Goal: Find specific page/section: Find specific page/section

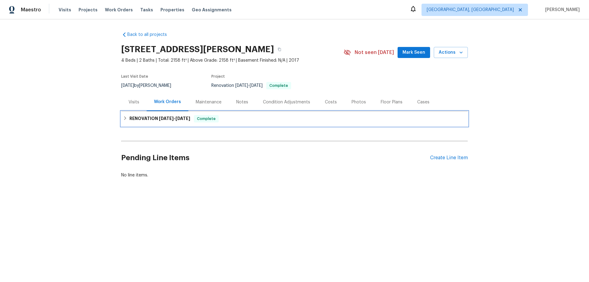
click at [151, 116] on h6 "RENOVATION 8/12/25 - 8/19/25" at bounding box center [160, 118] width 61 height 7
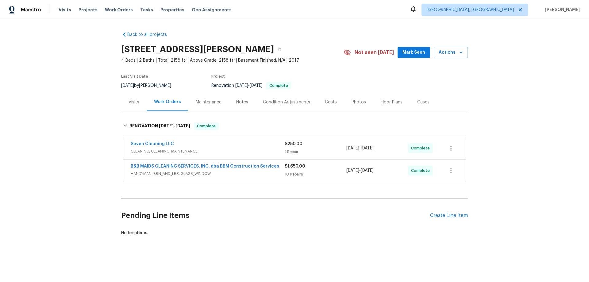
click at [367, 87] on section "9010 Bald Cypress St, Forney, TX 75126 4 Beds | 2 Baths | Total: 2158 ft² | Abo…" at bounding box center [294, 67] width 347 height 52
drag, startPoint x: 138, startPoint y: 182, endPoint x: 154, endPoint y: 186, distance: 17.5
click at [138, 182] on div "B&B MAIDS CLEANING SERVICES, INC. dba BBM Construction Services HANDYMAN, BRN_A…" at bounding box center [294, 170] width 343 height 23
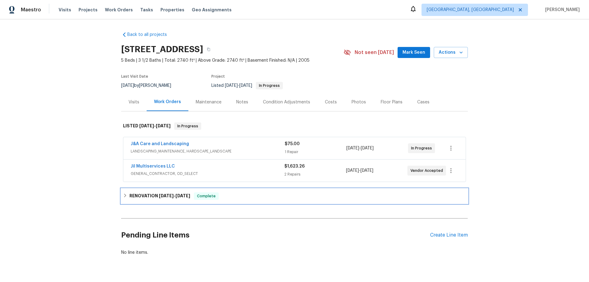
click at [153, 197] on h6 "RENOVATION [DATE] - [DATE]" at bounding box center [160, 195] width 61 height 7
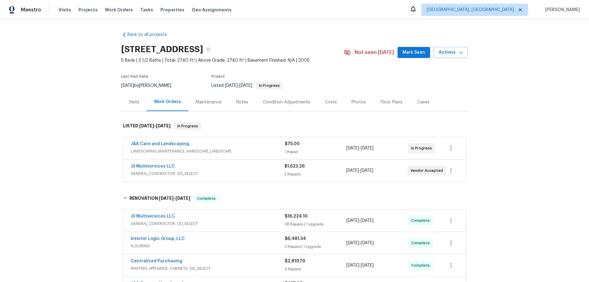
drag, startPoint x: 73, startPoint y: 157, endPoint x: 77, endPoint y: 156, distance: 3.4
click at [74, 157] on div "Back to all projects [STREET_ADDRESS] 5 Beds | 3 1/2 Baths | Total: 2740 ft² | …" at bounding box center [294, 150] width 589 height 263
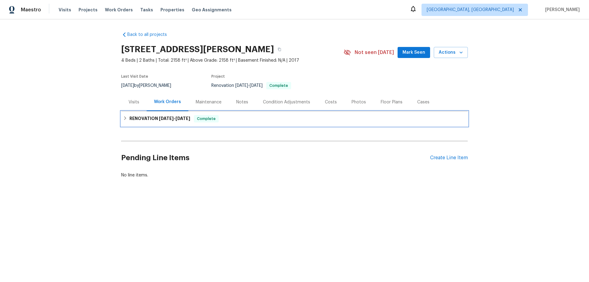
click at [142, 120] on h6 "RENOVATION 8/12/25 - 8/19/25" at bounding box center [160, 118] width 61 height 7
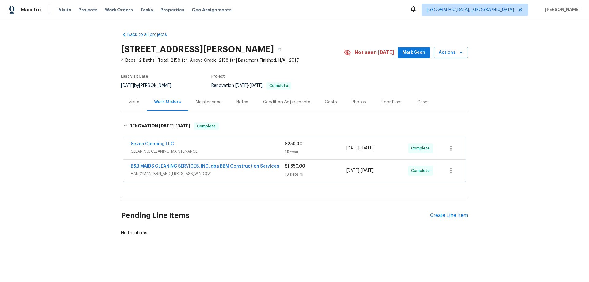
click at [65, 114] on div "Back to all projects 9010 Bald Cypress St, Forney, TX 75126 4 Beds | 2 Baths | …" at bounding box center [294, 148] width 589 height 258
click at [66, 120] on div "Back to all projects 9010 Bald Cypress St, Forney, TX 75126 4 Beds | 2 Baths | …" at bounding box center [294, 148] width 589 height 258
click at [70, 131] on div "Back to all projects 9010 Bald Cypress St, Forney, TX 75126 4 Beds | 2 Baths | …" at bounding box center [294, 148] width 589 height 258
click at [68, 138] on div "Back to all projects 9010 Bald Cypress St, Forney, TX 75126 4 Beds | 2 Baths | …" at bounding box center [294, 148] width 589 height 258
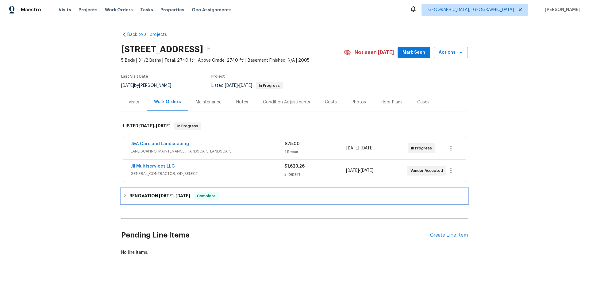
drag, startPoint x: 157, startPoint y: 198, endPoint x: 145, endPoint y: 195, distance: 12.1
click at [156, 197] on h6 "RENOVATION [DATE] - [DATE]" at bounding box center [160, 195] width 61 height 7
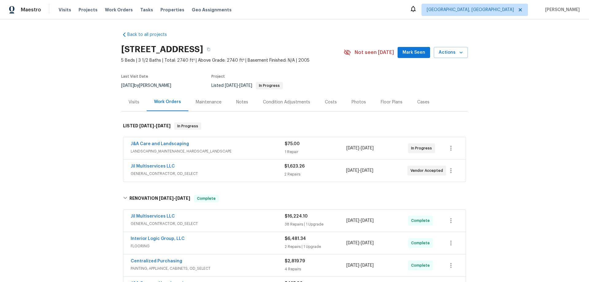
click at [83, 131] on div "Back to all projects [STREET_ADDRESS] 5 Beds | 3 1/2 Baths | Total: 2740 ft² | …" at bounding box center [294, 150] width 589 height 263
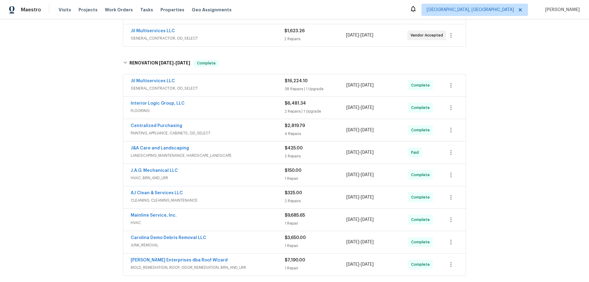
click at [60, 143] on div "Back to all projects 12 Silverbrook Ct, Mc Leansville, NC 27301 5 Beds | 3 1/2 …" at bounding box center [294, 150] width 589 height 263
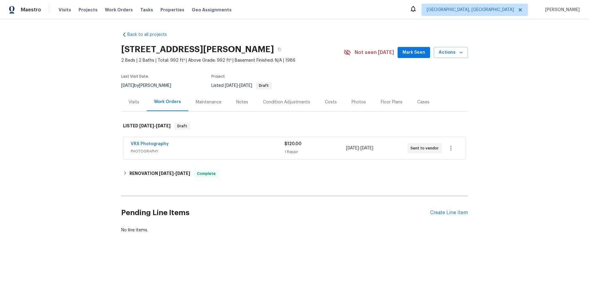
click at [89, 92] on div "Back to all projects [STREET_ADDRESS][PERSON_NAME] 2 Beds | 2 Baths | Total: 99…" at bounding box center [294, 147] width 589 height 256
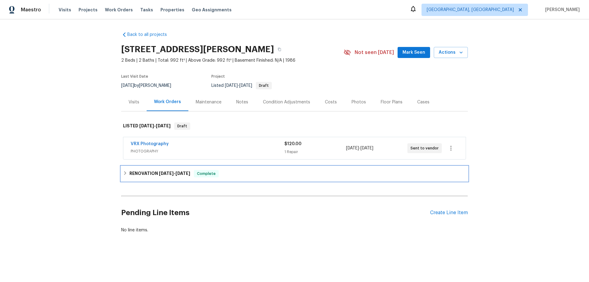
click at [125, 172] on icon at bounding box center [125, 173] width 4 height 4
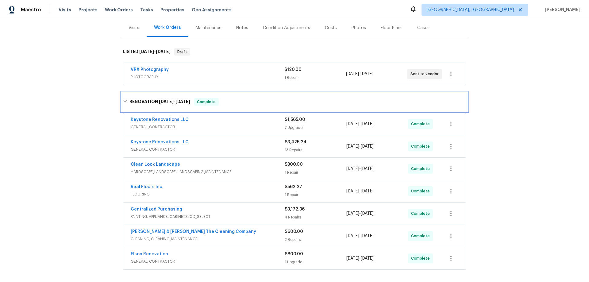
scroll to position [61, 0]
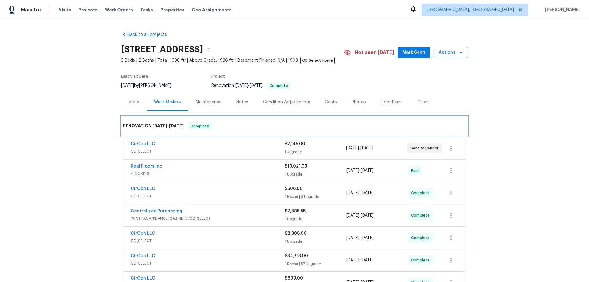
click at [320, 118] on div "RENOVATION 5/8/25 - 8/18/25 Complete" at bounding box center [294, 126] width 347 height 20
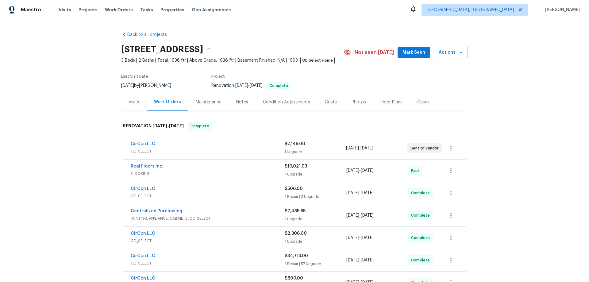
click at [494, 88] on div "Back to all projects 12882 Biggin Church Rd S, Jacksonville, FL 32224 3 Beds | …" at bounding box center [294, 150] width 589 height 263
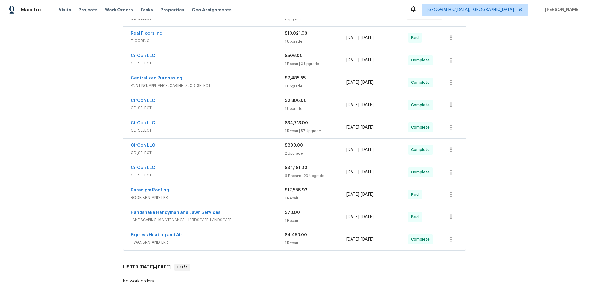
scroll to position [144, 0]
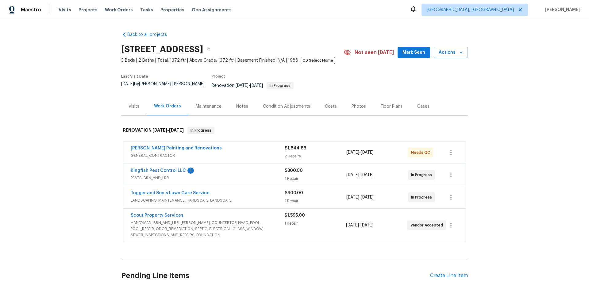
click at [135, 103] on div "Visits" at bounding box center [134, 106] width 11 height 6
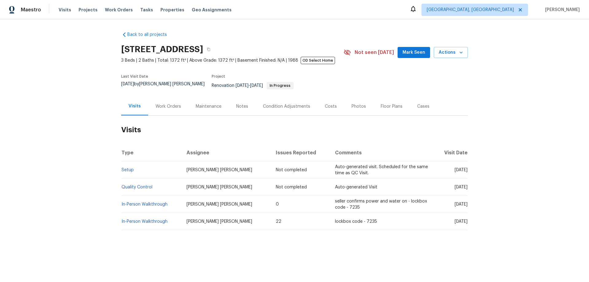
click at [168, 103] on div "Work Orders" at bounding box center [168, 106] width 25 height 6
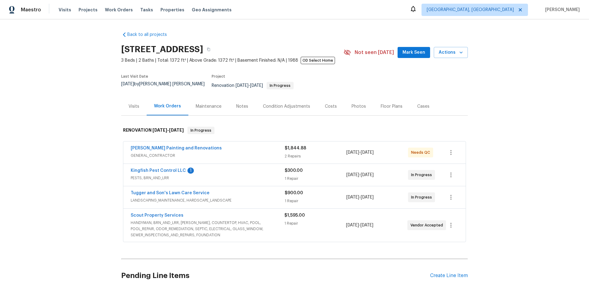
click at [130, 103] on div "Visits" at bounding box center [134, 106] width 11 height 6
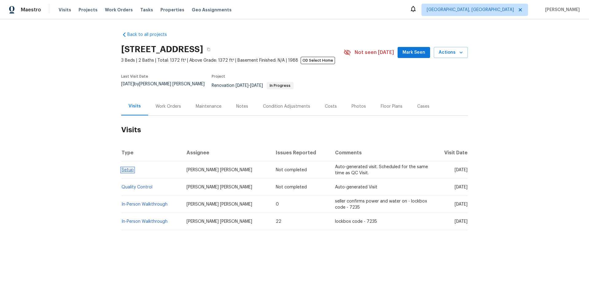
click at [126, 168] on link "Setup" at bounding box center [128, 170] width 12 height 4
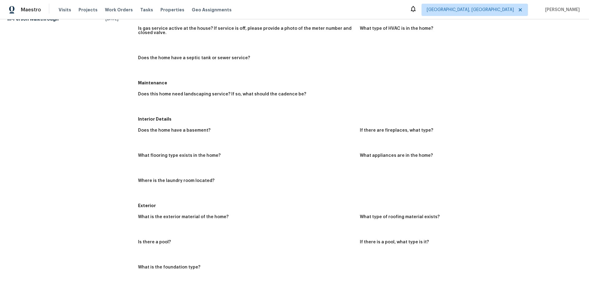
scroll to position [123, 0]
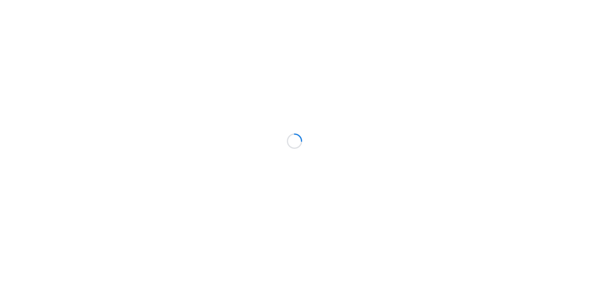
click at [166, 103] on div at bounding box center [294, 141] width 589 height 282
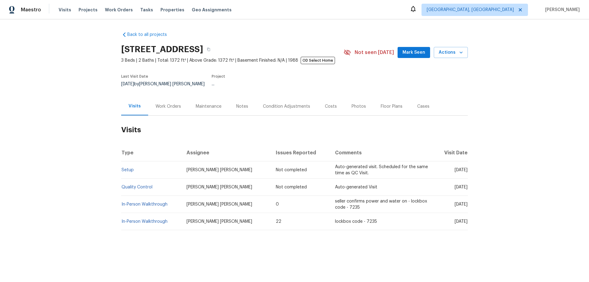
click at [165, 103] on div "Work Orders" at bounding box center [168, 106] width 25 height 6
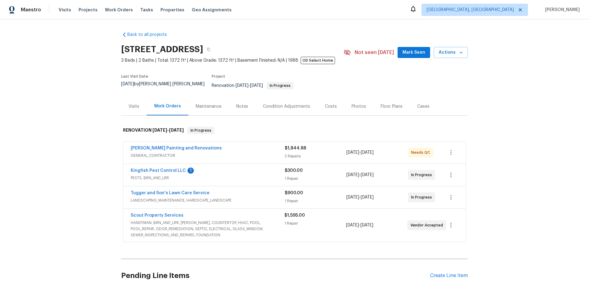
click at [65, 143] on div "Back to all projects [STREET_ADDRESS] 3 Beds | 2 Baths | Total: 1372 ft² | Abov…" at bounding box center [294, 150] width 589 height 263
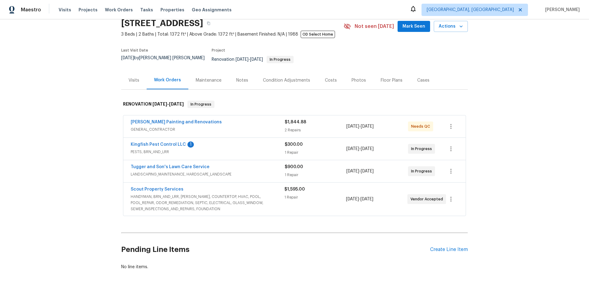
scroll to position [56, 0]
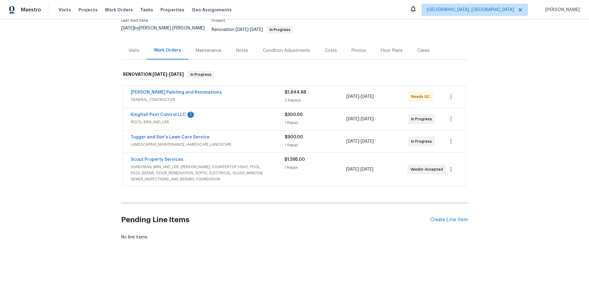
drag, startPoint x: 405, startPoint y: 164, endPoint x: 429, endPoint y: 173, distance: 25.9
click at [429, 173] on div "Scout Property Services HANDYMAN, BRN_AND_LRR, [PERSON_NAME], COUNTERTOP, HVAC,…" at bounding box center [287, 170] width 313 height 26
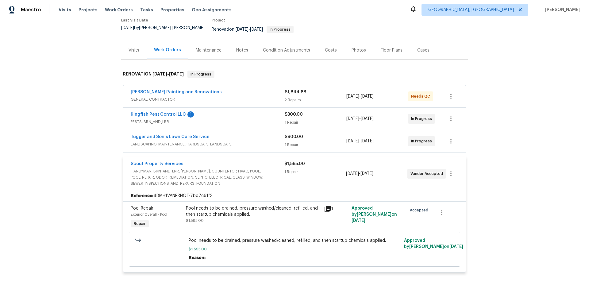
click at [511, 176] on div "Back to all projects [STREET_ADDRESS] 3 Beds | 2 Baths | Total: 1372 ft² | Abov…" at bounding box center [294, 150] width 589 height 263
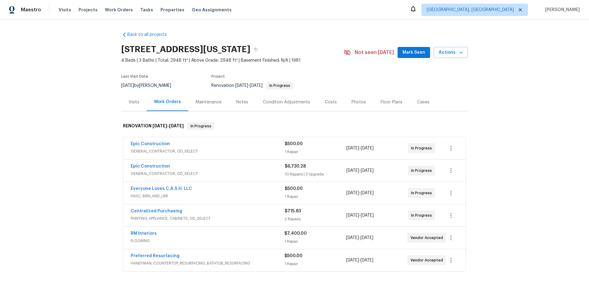
click at [72, 149] on div "Back to all projects [STREET_ADDRESS][US_STATE] 4 Beds | 3 Baths | Total: 2948 …" at bounding box center [294, 150] width 589 height 263
click at [80, 169] on div "Back to all projects [STREET_ADDRESS][US_STATE] 4 Beds | 3 Baths | Total: 2948 …" at bounding box center [294, 150] width 589 height 263
click at [56, 82] on div "Back to all projects [STREET_ADDRESS][US_STATE] 4 Beds | 3 Baths | Total: 2948 …" at bounding box center [294, 150] width 589 height 263
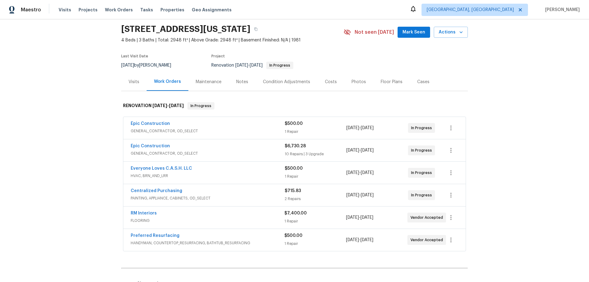
scroll to position [31, 0]
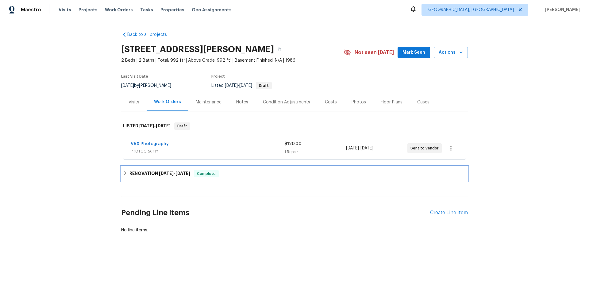
click at [148, 168] on div "RENOVATION 8/5/25 - 8/19/25 Complete" at bounding box center [294, 173] width 347 height 15
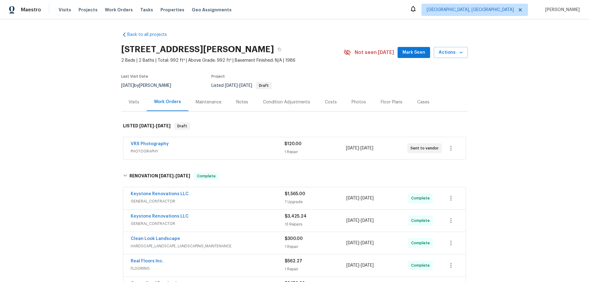
click at [78, 140] on div "Back to all projects 5608 Bryner Dr, Jacksonville, FL 32244 2 Beds | 2 Baths | …" at bounding box center [294, 150] width 589 height 263
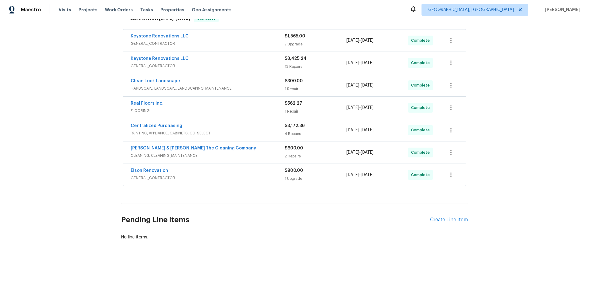
click at [86, 153] on div "Back to all projects 5608 Bryner Dr, Jacksonville, FL 32244 2 Beds | 2 Baths | …" at bounding box center [294, 150] width 589 height 263
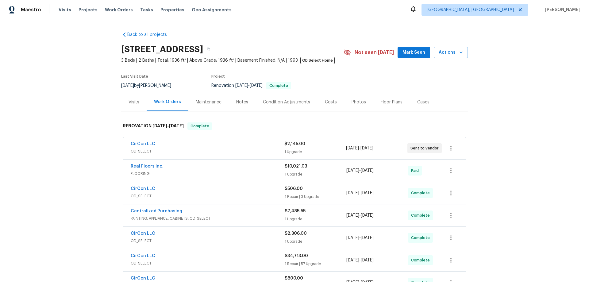
click at [83, 147] on div "Back to all projects [STREET_ADDRESS] 3 Beds | 2 Baths | Total: 1936 ft² | Abov…" at bounding box center [294, 150] width 589 height 263
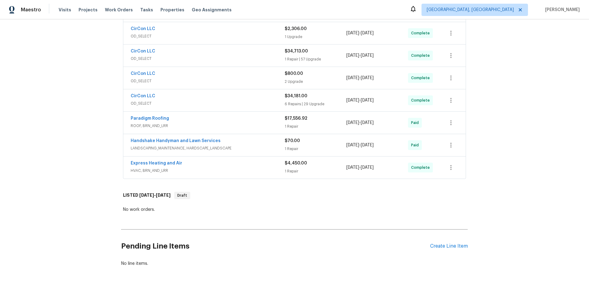
click at [74, 164] on div "Back to all projects 12882 Biggin Church Rd S, Jacksonville, FL 32224 3 Beds | …" at bounding box center [294, 150] width 589 height 263
click at [77, 139] on div "Back to all projects 12882 Biggin Church Rd S, Jacksonville, FL 32224 3 Beds | …" at bounding box center [294, 150] width 589 height 263
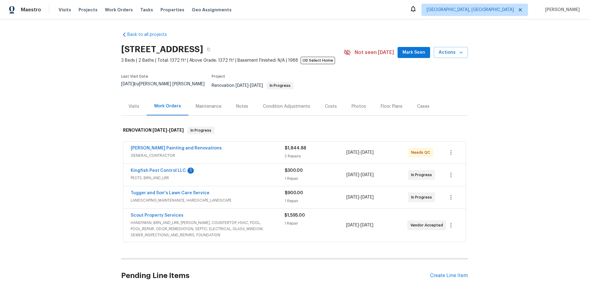
click at [76, 140] on div "Back to all projects [STREET_ADDRESS] 3 Beds | 2 Baths | Total: 1372 ft² | Abov…" at bounding box center [294, 150] width 589 height 263
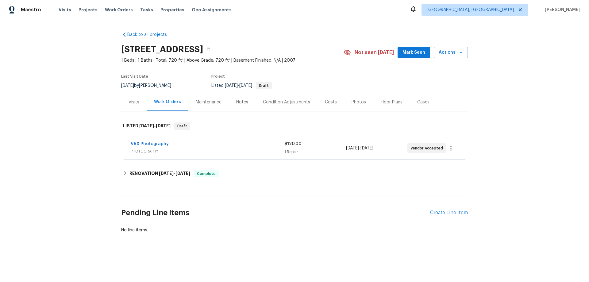
click at [95, 168] on div "Back to all projects 2016 [STREET_ADDRESS] 1 Beds | 1 Baths | Total: 720 ft² | …" at bounding box center [294, 147] width 589 height 256
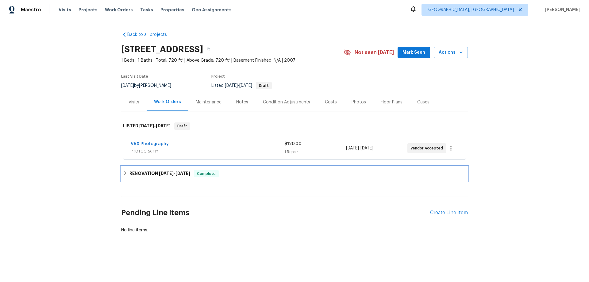
drag, startPoint x: 127, startPoint y: 171, endPoint x: 97, endPoint y: 145, distance: 40.0
click at [130, 171] on h6 "RENOVATION 8/14/25 - 8/14/25" at bounding box center [160, 173] width 61 height 7
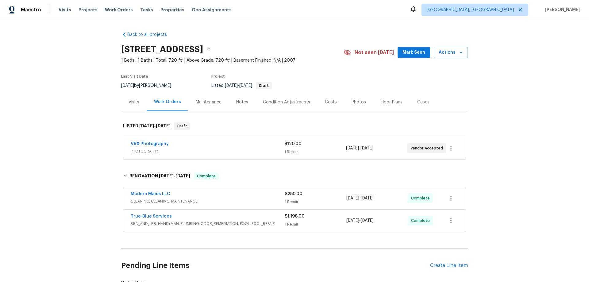
click at [94, 126] on div "Back to all projects 2016 E River Rd Unit 101, Tucson, AZ 85718 1 Beds | 1 Bath…" at bounding box center [294, 150] width 589 height 263
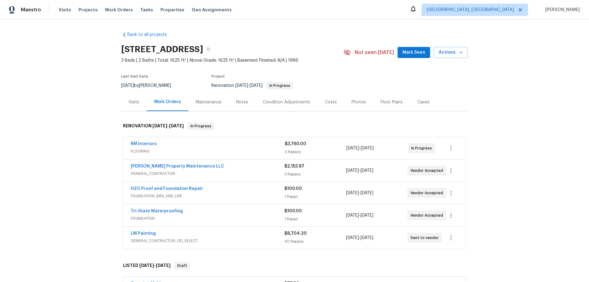
click at [99, 159] on div "Back to all projects [STREET_ADDRESS] 3 Beds | 2 Baths | Total: 1625 ft² | Abov…" at bounding box center [294, 150] width 589 height 263
click at [111, 149] on div "Back to all projects 643 Woodsong Ln, Stone Mountain, GA 30087 3 Beds | 2 Baths…" at bounding box center [294, 150] width 589 height 263
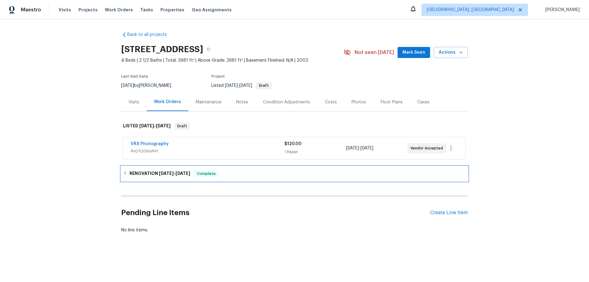
click at [125, 174] on icon at bounding box center [125, 173] width 4 height 4
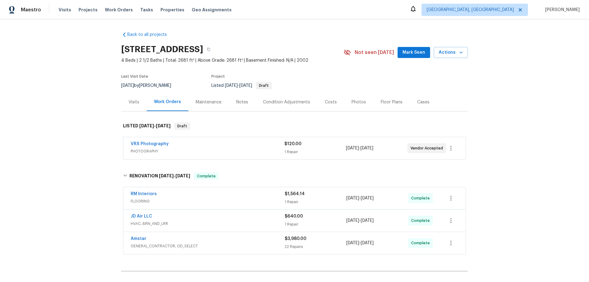
click at [92, 143] on div "Back to all projects [STREET_ADDRESS] 4 Beds | 2 1/2 Baths | Total: 2681 ft² | …" at bounding box center [294, 150] width 589 height 263
click at [98, 144] on div "Back to all projects [STREET_ADDRESS] 4 Beds | 2 1/2 Baths | Total: 2681 ft² | …" at bounding box center [294, 150] width 589 height 263
click at [78, 155] on div "Back to all projects [STREET_ADDRESS] 4 Beds | 2 1/2 Baths | Total: 2681 ft² | …" at bounding box center [294, 150] width 589 height 263
click at [92, 116] on div "Back to all projects [STREET_ADDRESS] 4 Beds | 2 1/2 Baths | Total: 2681 ft² | …" at bounding box center [294, 150] width 589 height 263
click at [81, 96] on div "Back to all projects [STREET_ADDRESS] 4 Beds | 2 1/2 Baths | Total: 2681 ft² | …" at bounding box center [294, 150] width 589 height 263
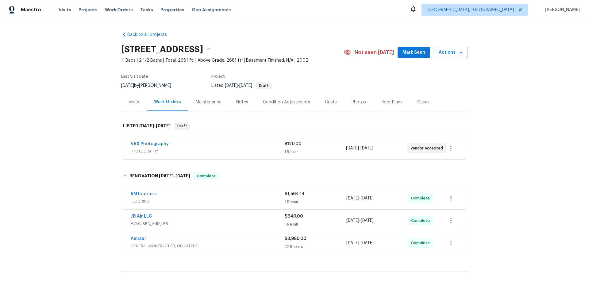
click at [77, 118] on div "Back to all projects [STREET_ADDRESS] 4 Beds | 2 1/2 Baths | Total: 2681 ft² | …" at bounding box center [294, 150] width 589 height 263
